Goal: Transaction & Acquisition: Obtain resource

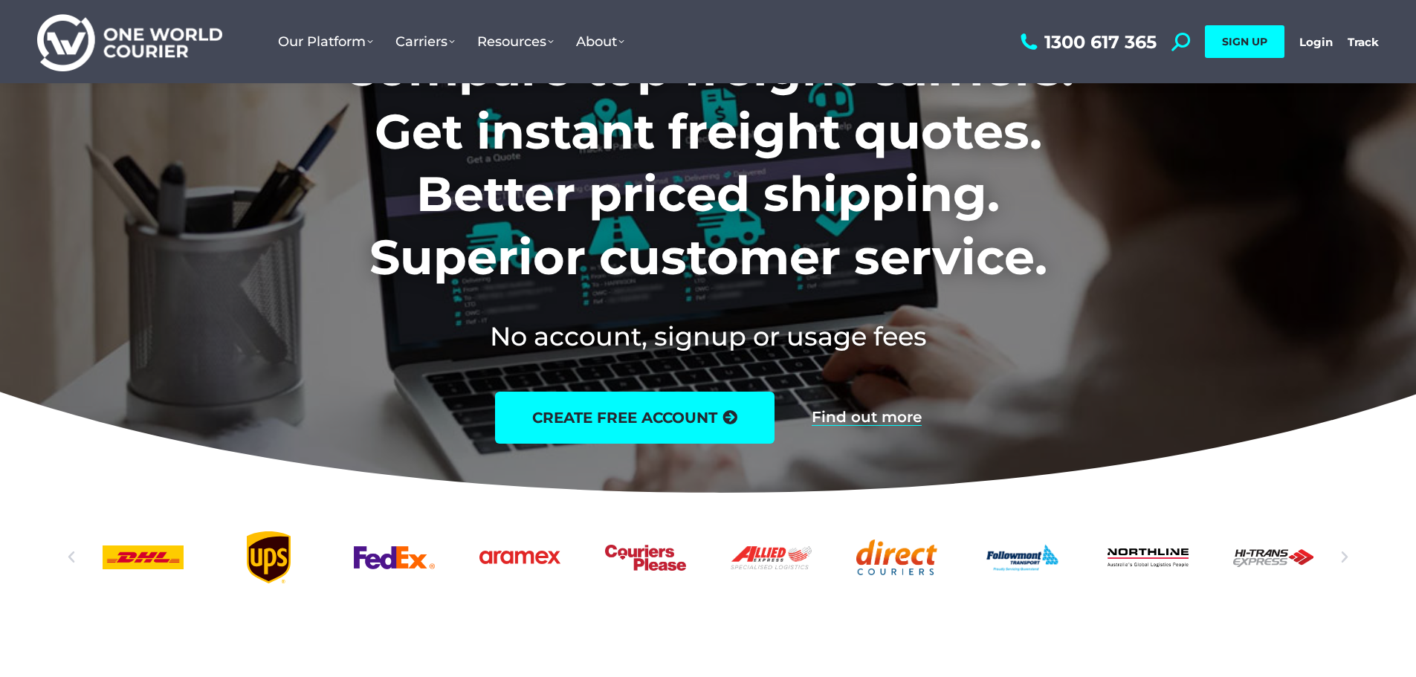
scroll to position [223, 0]
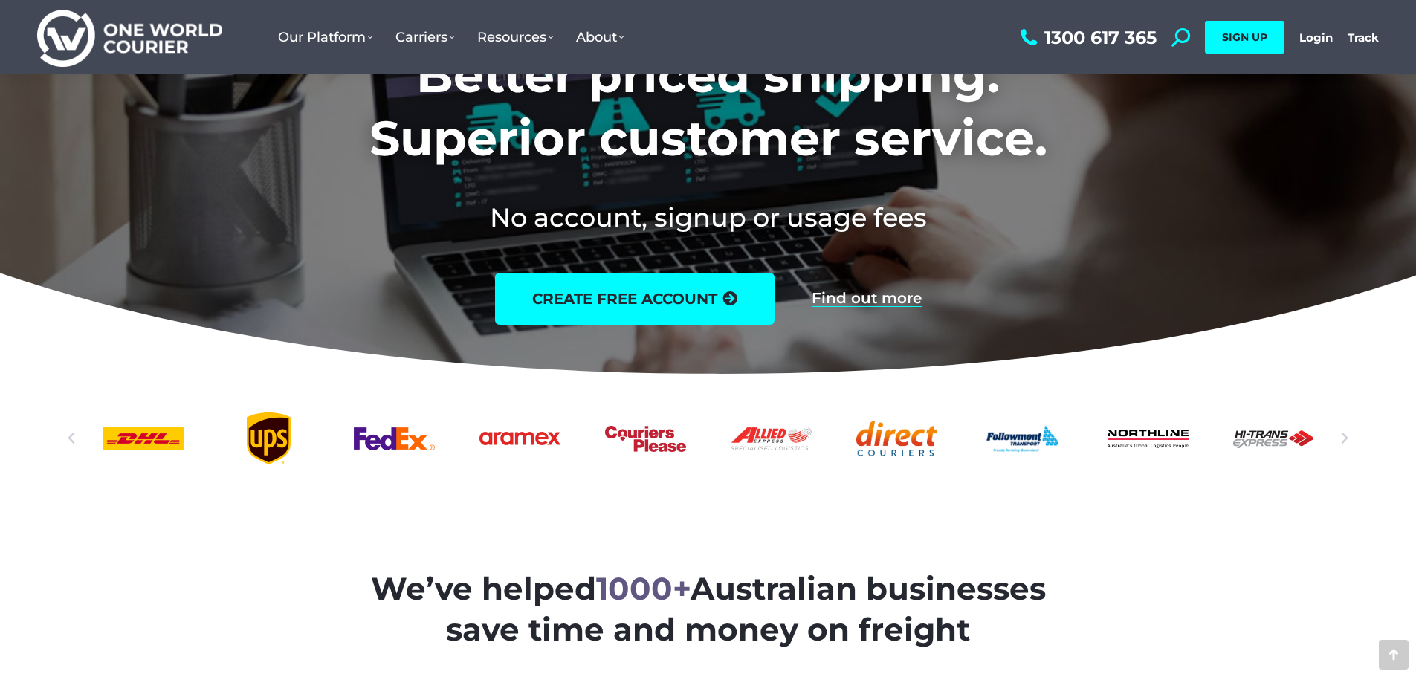
drag, startPoint x: 504, startPoint y: 436, endPoint x: 410, endPoint y: 521, distance: 126.3
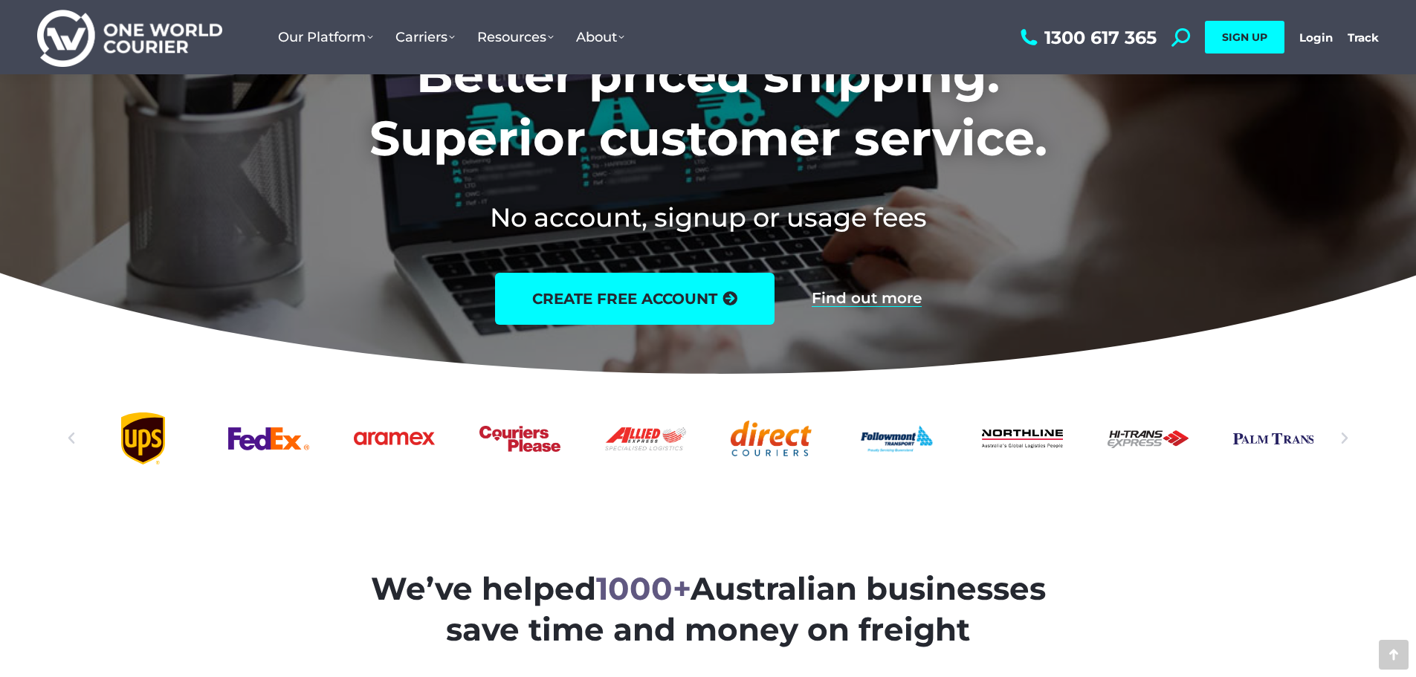
scroll to position [0, 0]
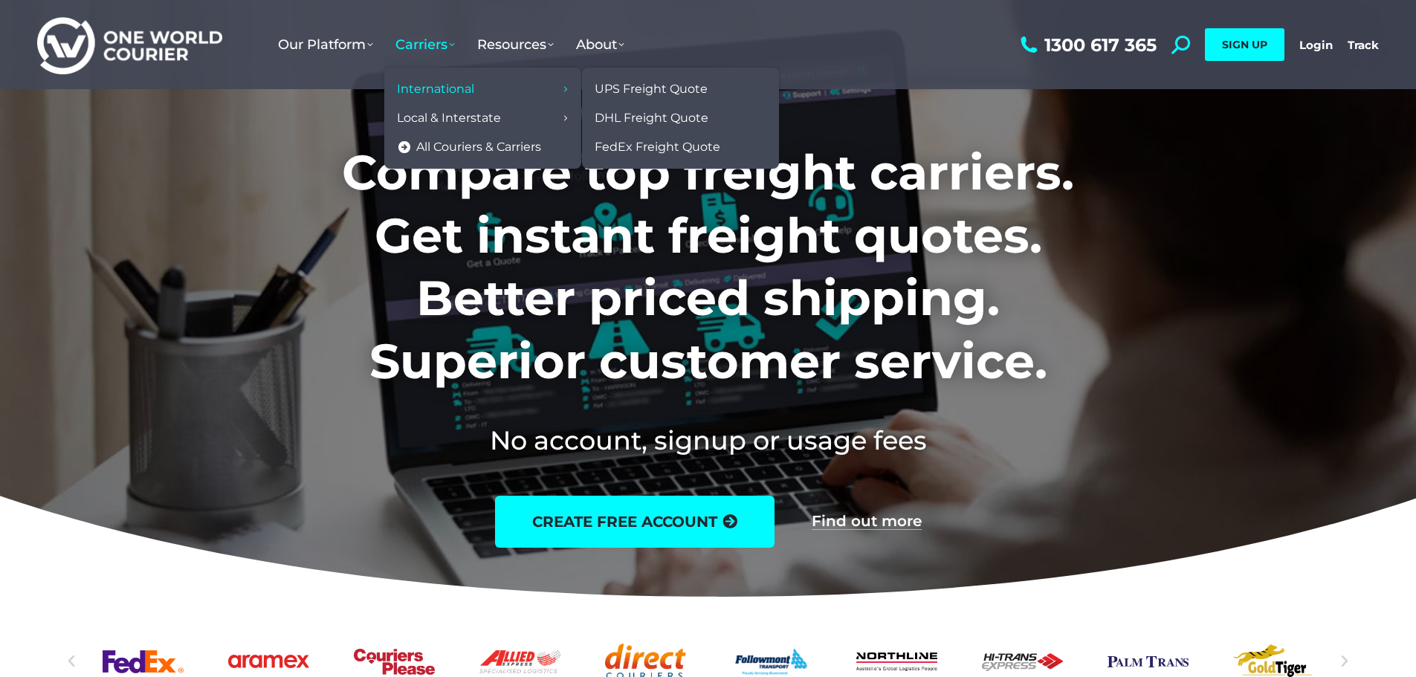
click at [418, 93] on span "International" at bounding box center [435, 90] width 77 height 16
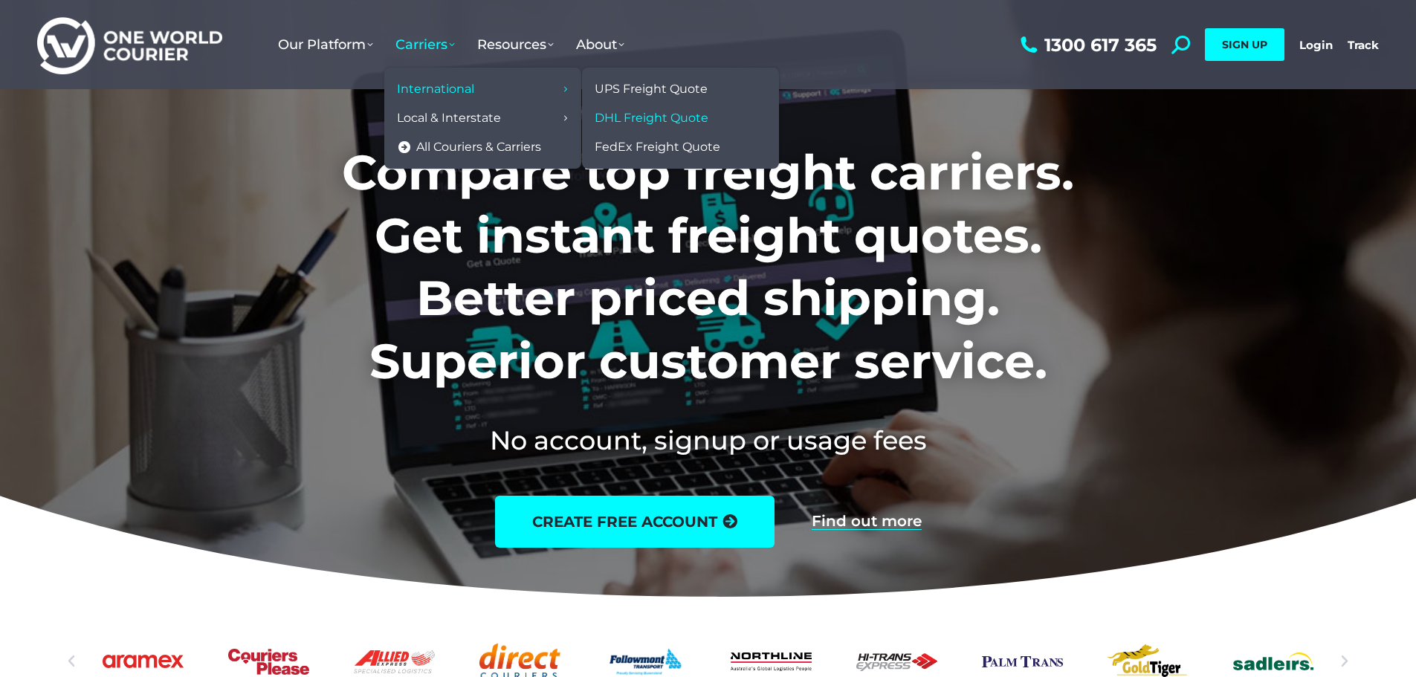
click at [664, 117] on span "DHL Freight Quote" at bounding box center [652, 119] width 114 height 16
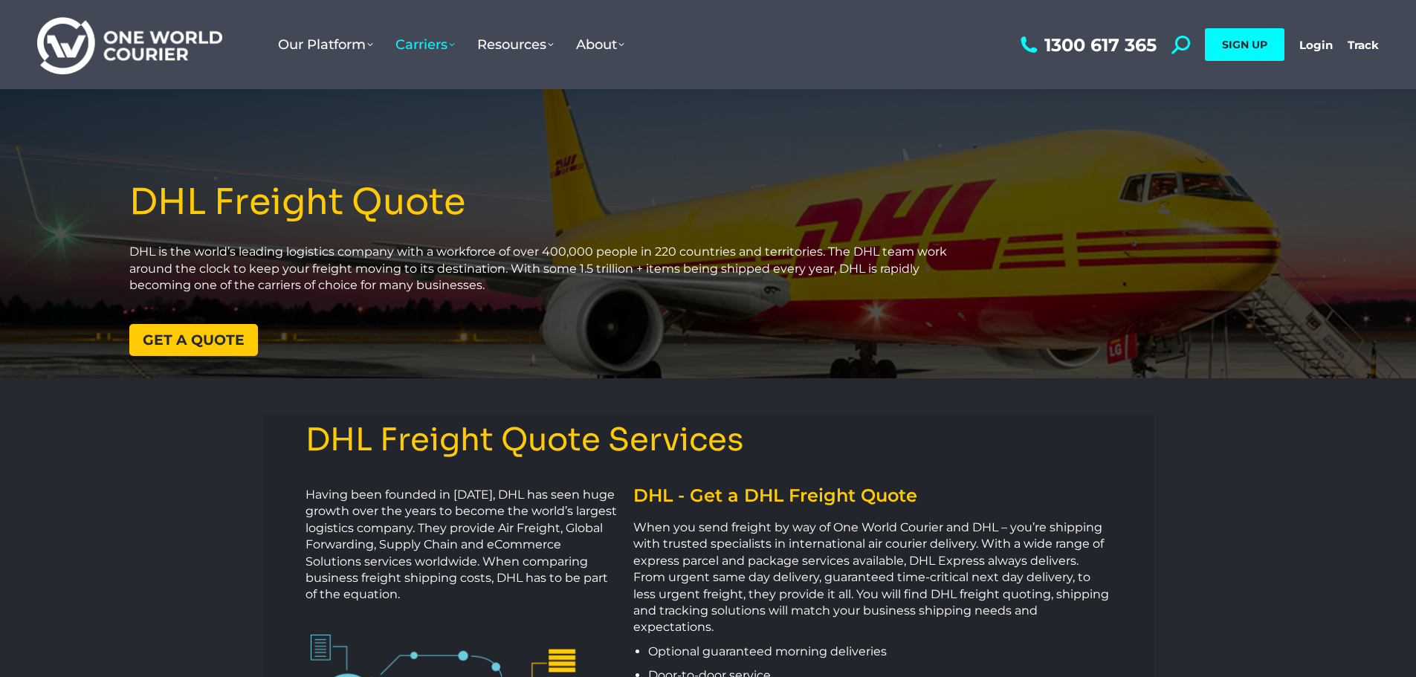
click at [154, 342] on span "Get a quote" at bounding box center [194, 340] width 102 height 14
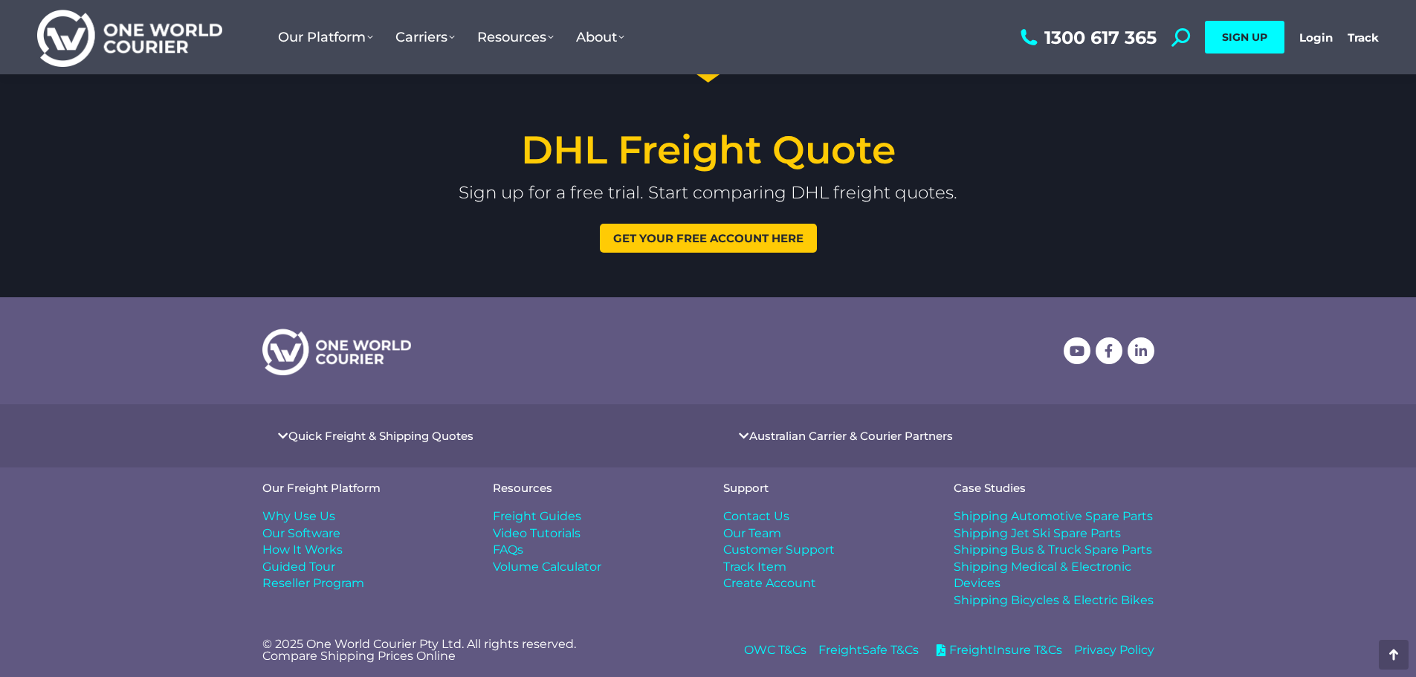
click at [374, 430] on link "Quick Freight & Shipping Quotes" at bounding box center [380, 435] width 185 height 11
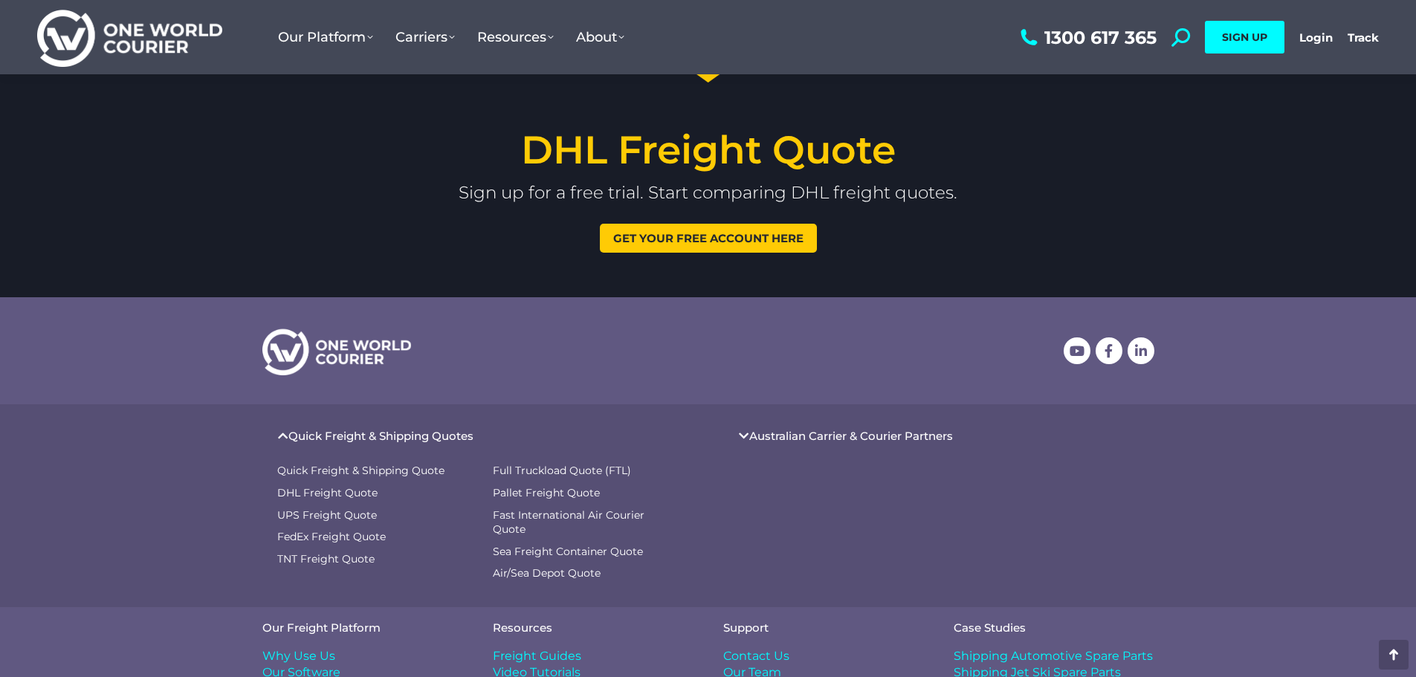
click at [374, 430] on link "Quick Freight & Shipping Quotes" at bounding box center [380, 435] width 185 height 11
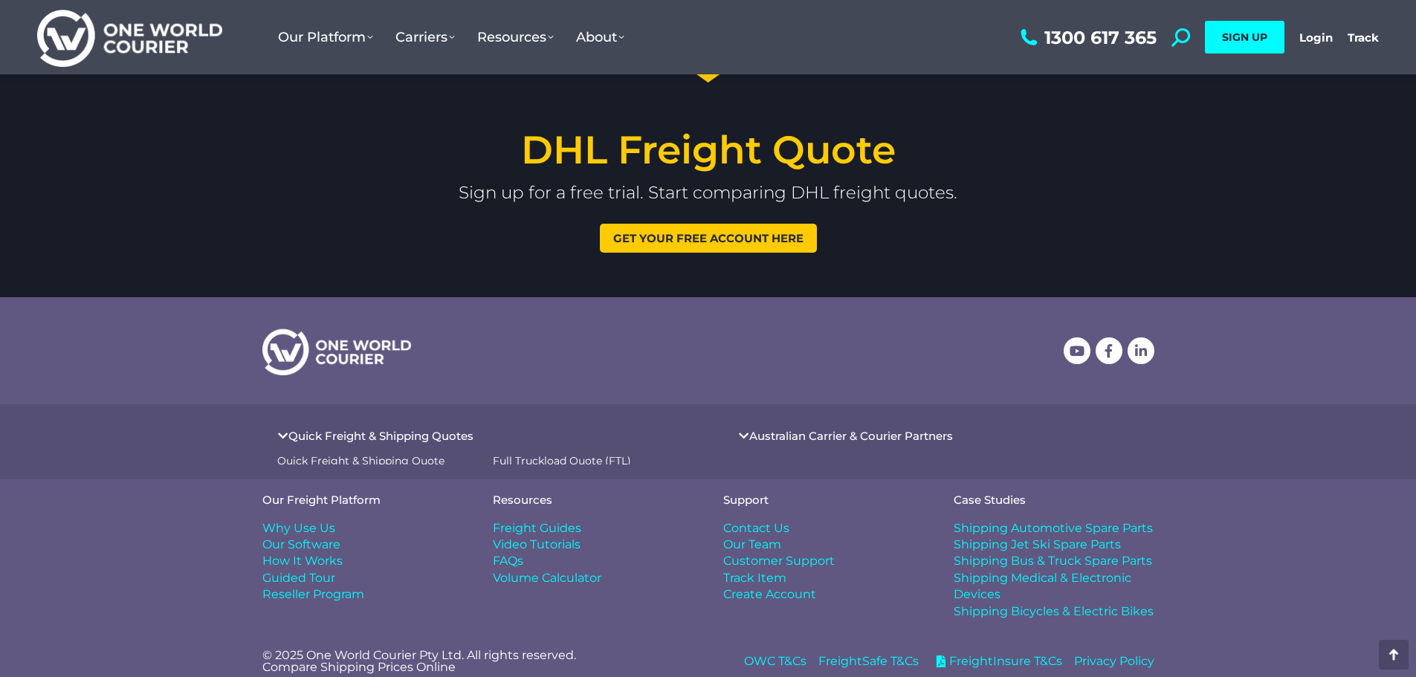
click at [375, 430] on link "Quick Freight & Shipping Quotes" at bounding box center [380, 435] width 185 height 11
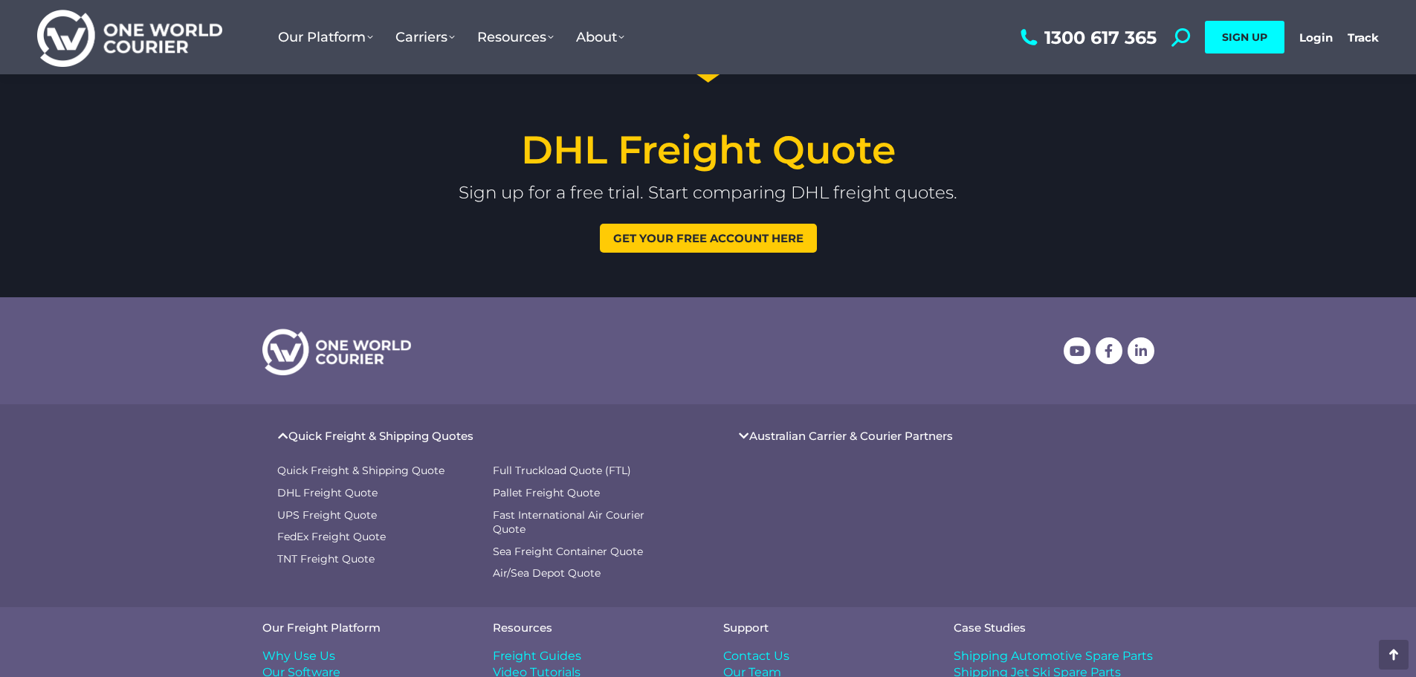
click at [414, 431] on link "Quick Freight & Shipping Quotes" at bounding box center [380, 435] width 185 height 11
